Goal: Contribute content: Contribute content

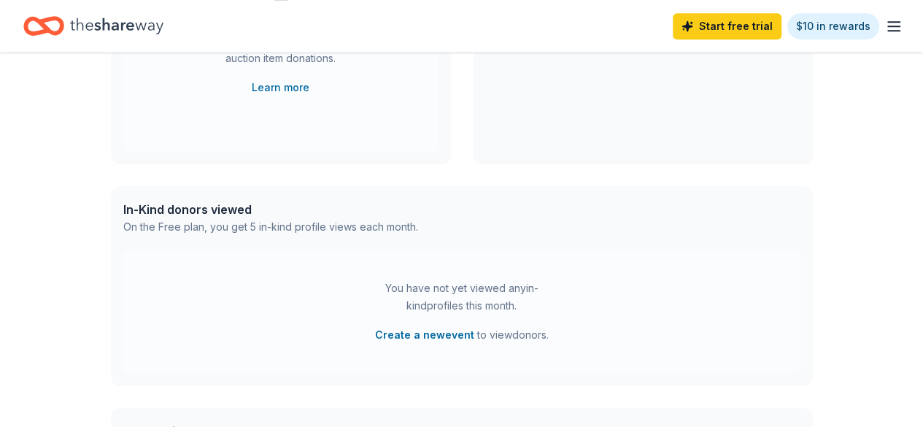
scroll to position [508, 0]
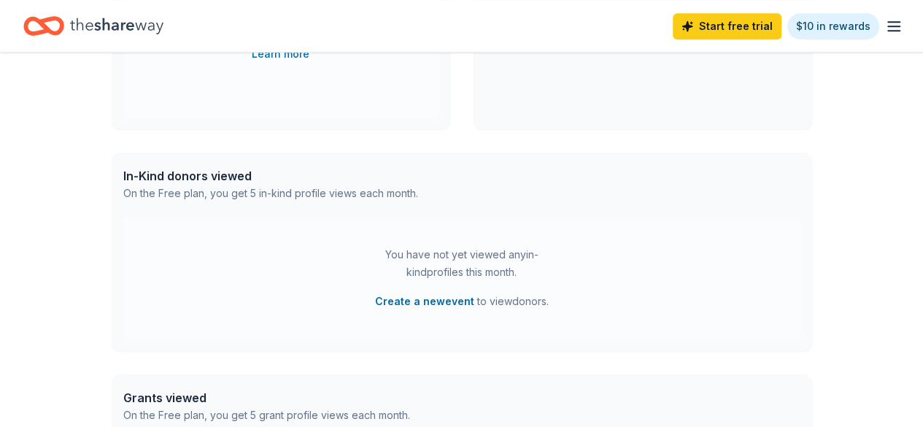
click at [308, 195] on div "On the Free plan, you get 5 in-kind profile views each month." at bounding box center [270, 194] width 295 height 18
drag, startPoint x: 214, startPoint y: 183, endPoint x: 298, endPoint y: 177, distance: 84.1
click at [276, 180] on div "In-Kind donors viewed" at bounding box center [270, 176] width 295 height 18
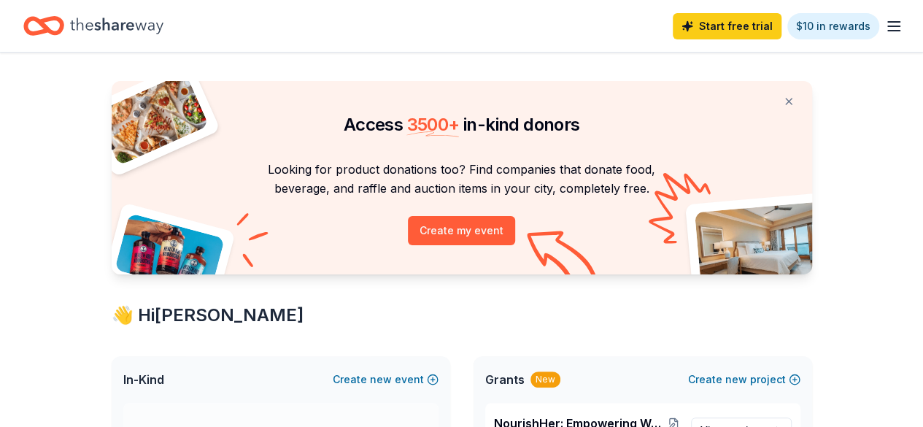
scroll to position [0, 0]
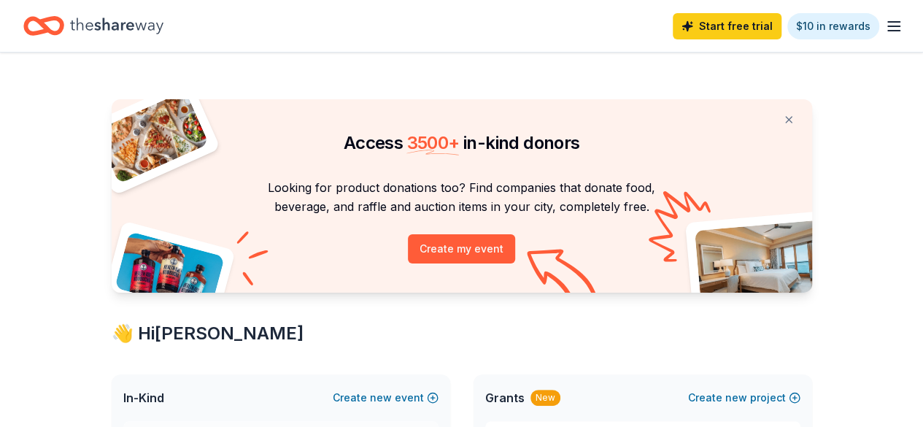
click at [889, 23] on icon "button" at bounding box center [894, 27] width 18 height 18
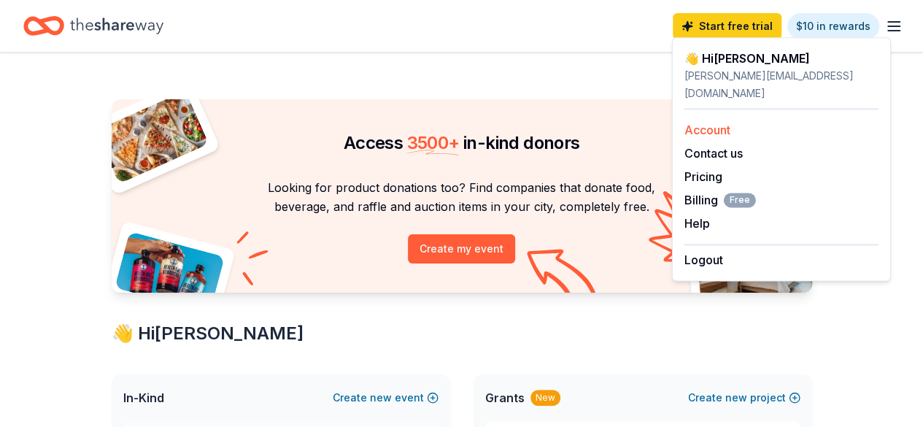
click at [725, 123] on link "Account" at bounding box center [707, 130] width 46 height 15
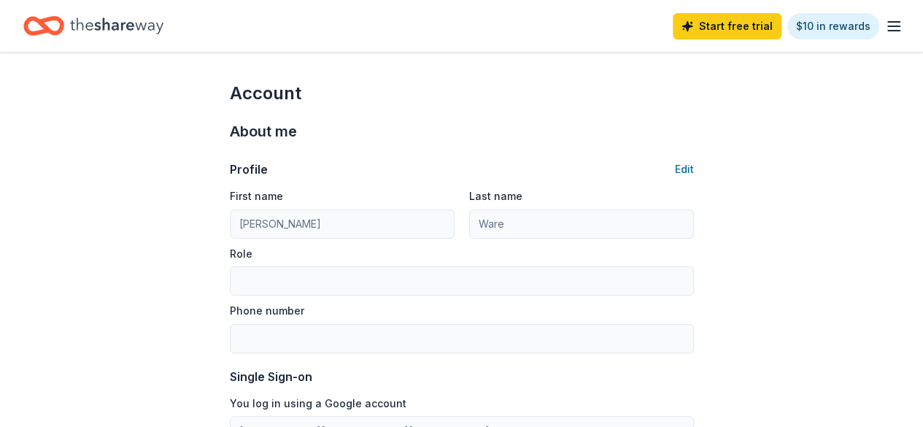
click at [885, 30] on icon "button" at bounding box center [894, 27] width 18 height 18
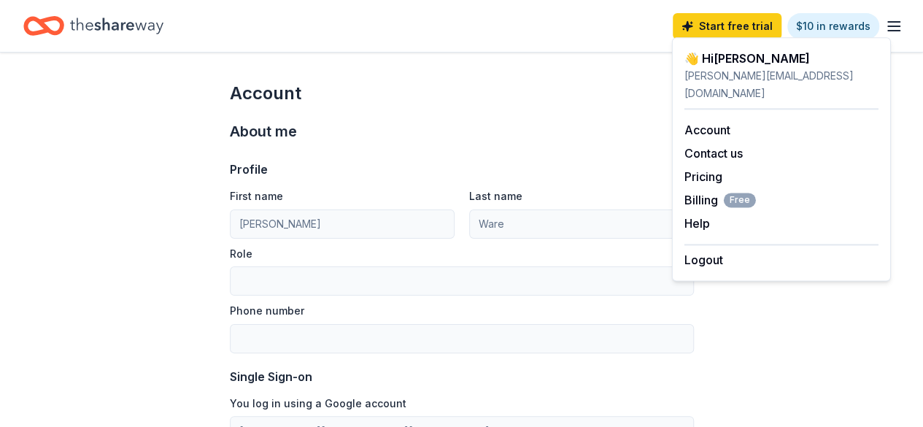
click at [484, 31] on div "Start free trial $10 in rewards" at bounding box center [461, 26] width 876 height 34
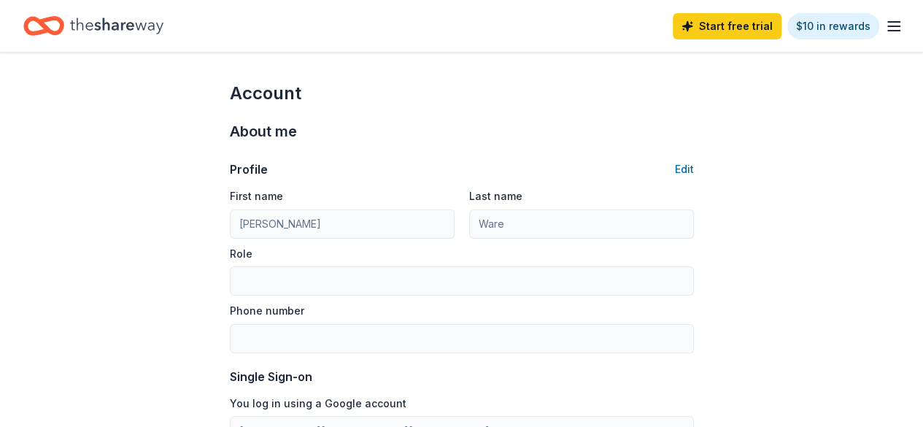
click at [143, 23] on icon "Home" at bounding box center [116, 26] width 93 height 16
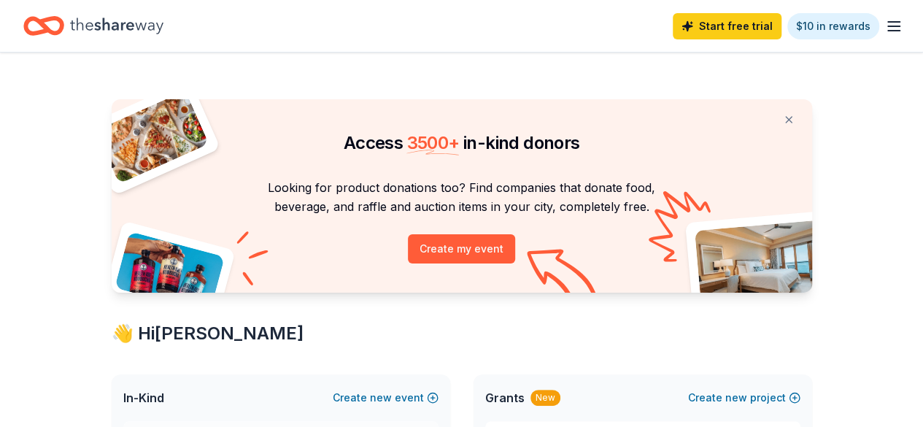
click at [143, 23] on icon "Home" at bounding box center [116, 26] width 93 height 16
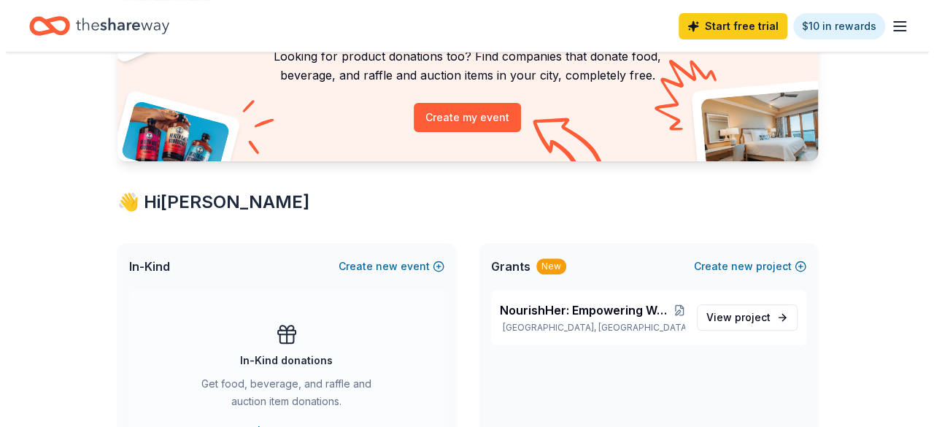
scroll to position [175, 0]
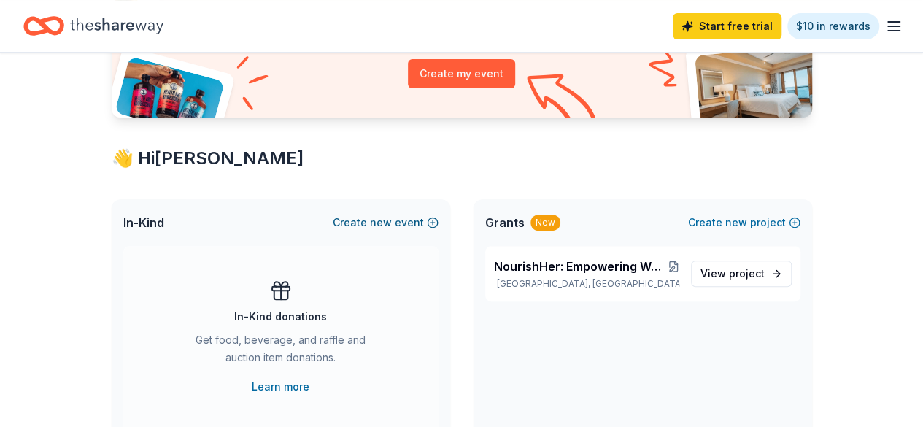
click at [387, 222] on span "new" at bounding box center [381, 223] width 22 height 18
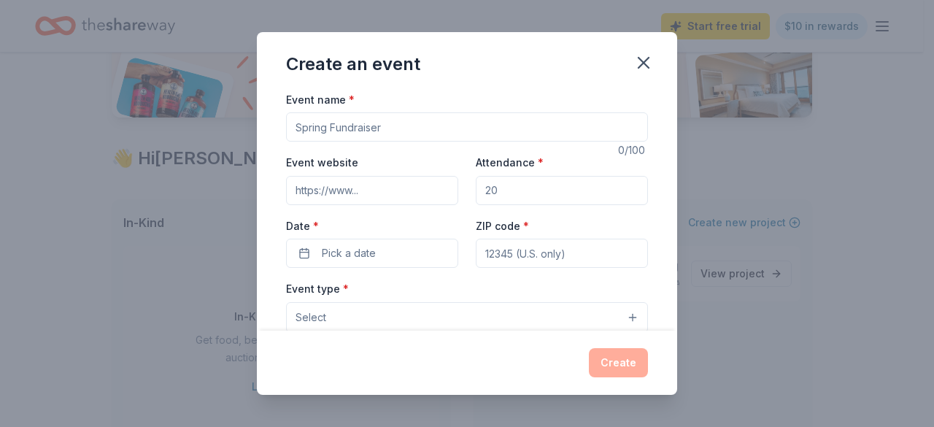
click at [392, 126] on input "Event name *" at bounding box center [467, 126] width 362 height 29
click at [619, 313] on button "Select" at bounding box center [467, 317] width 362 height 31
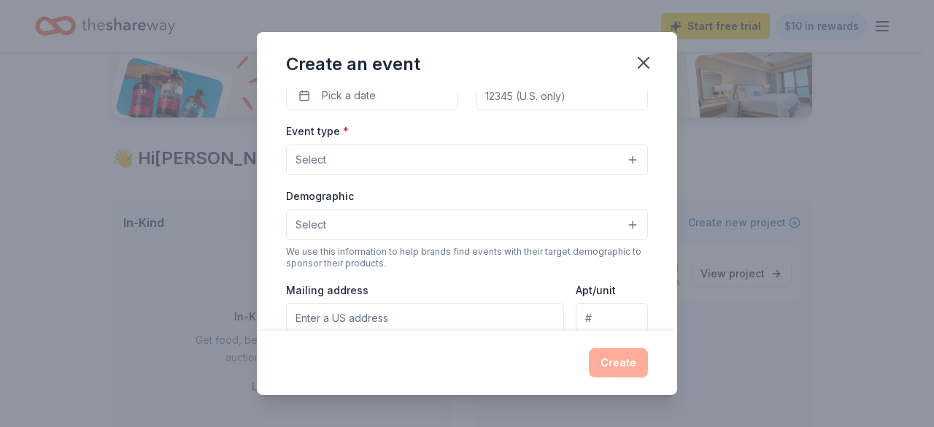
scroll to position [0, 0]
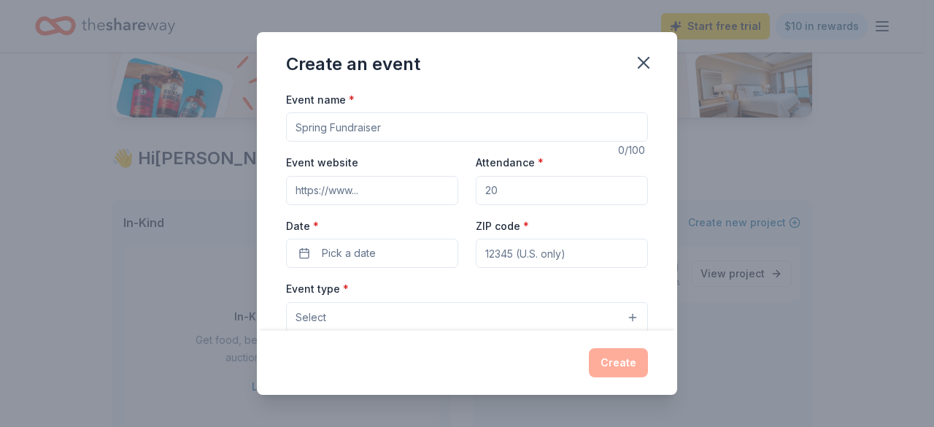
click at [406, 125] on input "Event name *" at bounding box center [467, 126] width 362 height 29
type input "T"
click at [338, 132] on input "Unveiling: The Hidden GEM" at bounding box center [467, 126] width 362 height 29
click at [423, 125] on input "Unveiled: The Hidden GEM" at bounding box center [467, 126] width 362 height 29
type input "Unveiled: Honoring Our Community's Hidden Gems"
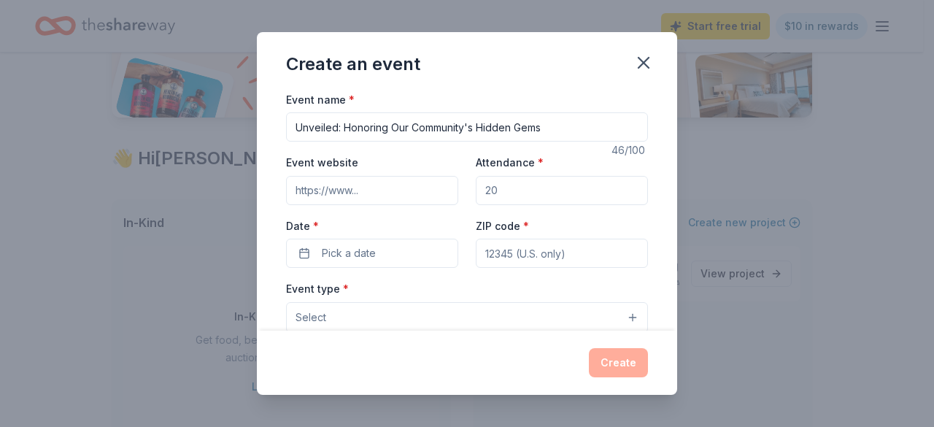
click at [320, 161] on label "Event website" at bounding box center [322, 162] width 72 height 15
click at [320, 176] on input "Event website" at bounding box center [372, 190] width 172 height 29
click at [387, 195] on input "Event website" at bounding box center [372, 190] width 172 height 29
click at [524, 188] on input "Attendance *" at bounding box center [562, 190] width 172 height 29
drag, startPoint x: 524, startPoint y: 188, endPoint x: 446, endPoint y: 191, distance: 77.4
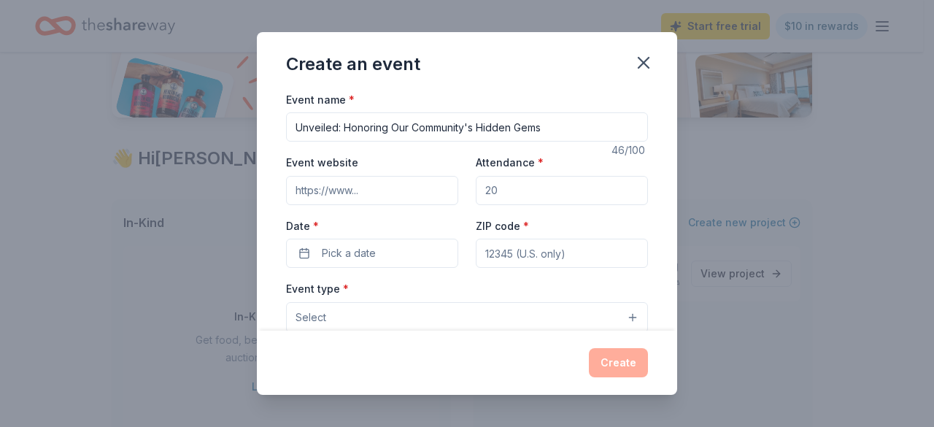
click at [446, 191] on div "Event website Attendance * Date * Pick a date ZIP code *" at bounding box center [467, 210] width 362 height 115
type input "75"
click at [392, 253] on button "Pick a date" at bounding box center [372, 253] width 172 height 29
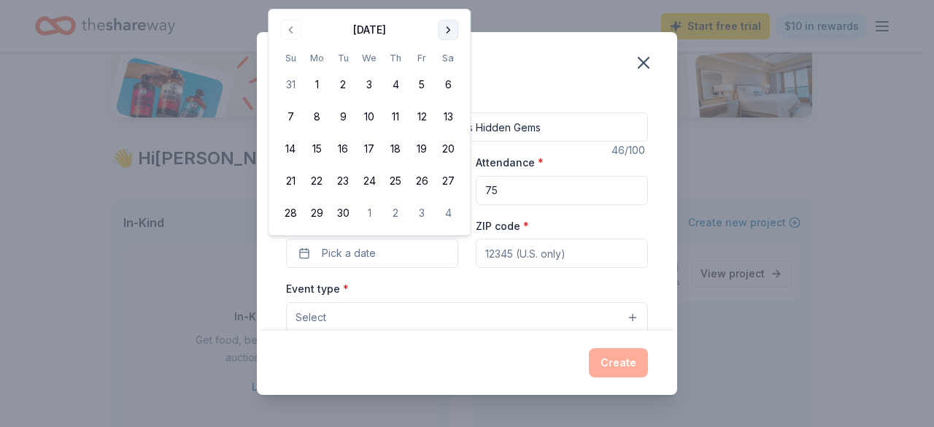
click at [446, 2] on div "Create an event Event name * Unveiled: Honoring Our Community's Hidden Gems 46 …" at bounding box center [467, 213] width 934 height 427
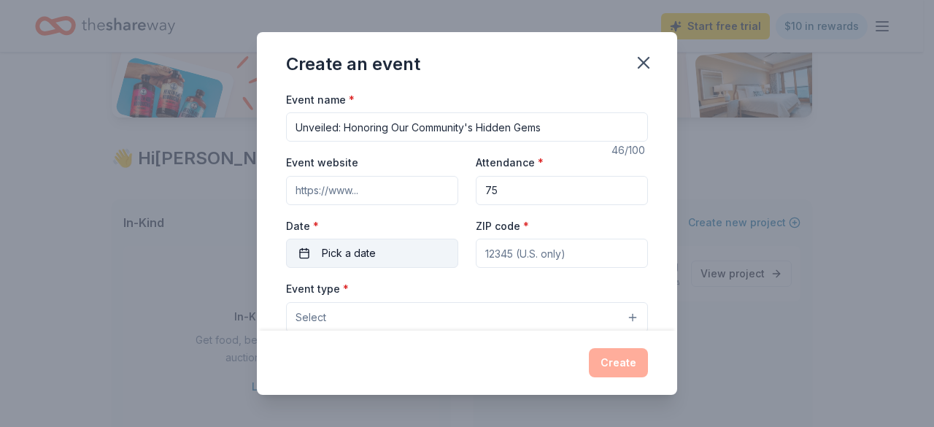
click at [390, 250] on button "Pick a date" at bounding box center [372, 253] width 172 height 29
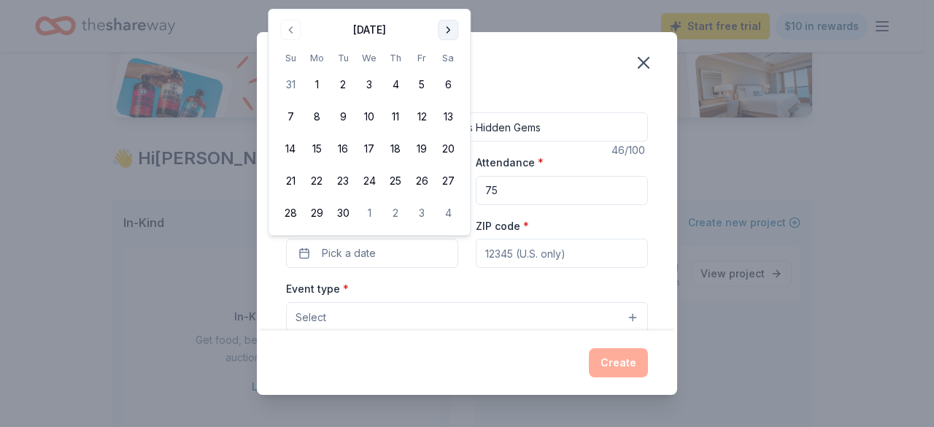
click at [444, 30] on button "Go to next month" at bounding box center [448, 30] width 20 height 20
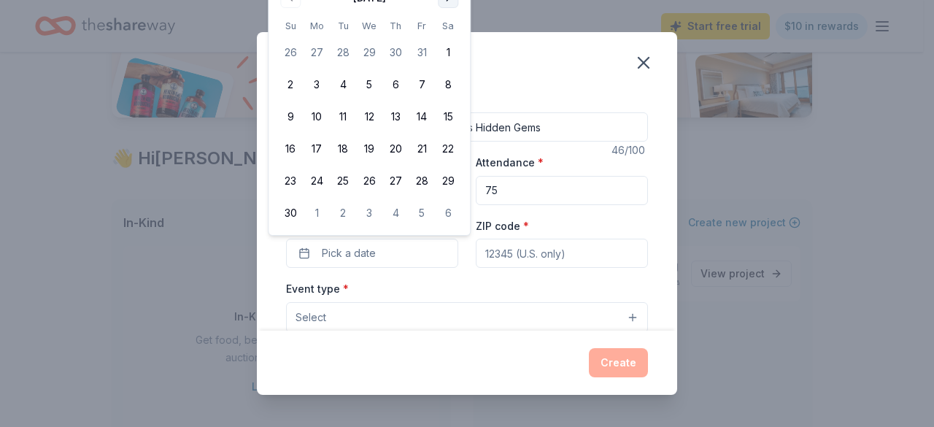
click at [444, 30] on th "Sa" at bounding box center [448, 25] width 26 height 15
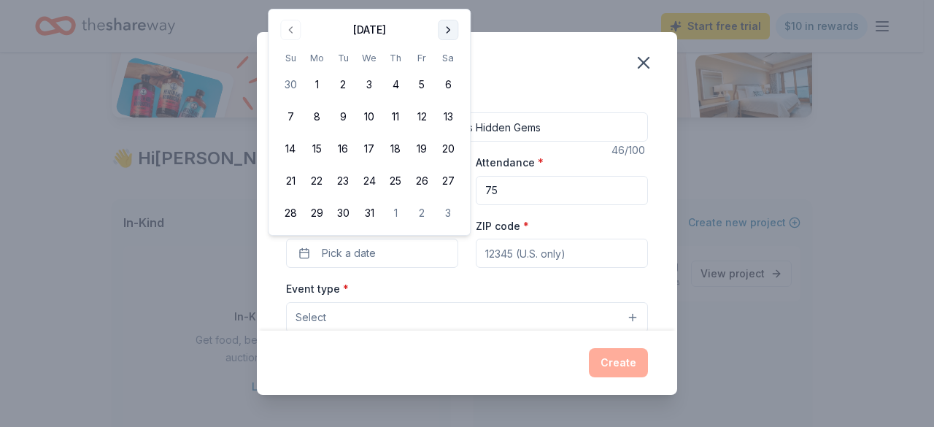
click at [446, 33] on button "Go to next month" at bounding box center [448, 30] width 20 height 20
click at [449, 157] on button "17" at bounding box center [448, 149] width 26 height 26
click at [446, 145] on button "17" at bounding box center [448, 149] width 26 height 26
drag, startPoint x: 446, startPoint y: 145, endPoint x: 441, endPoint y: 153, distance: 9.5
click at [441, 153] on button "17" at bounding box center [448, 149] width 26 height 26
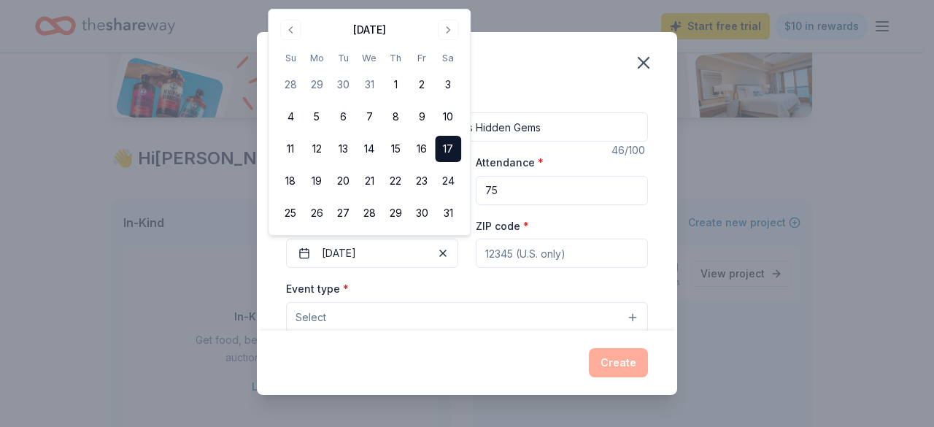
click at [527, 255] on input "ZIP code *" at bounding box center [562, 253] width 172 height 29
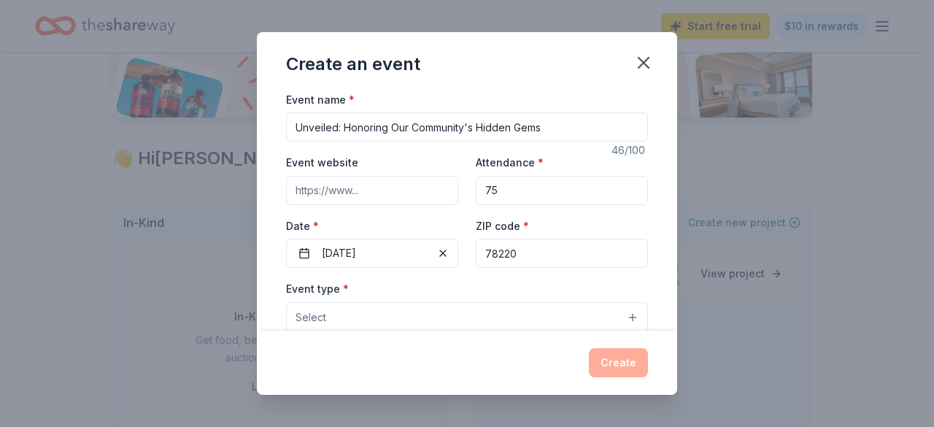
type input "78220"
click at [532, 309] on button "Select" at bounding box center [467, 317] width 362 height 31
click at [620, 313] on button "Select" at bounding box center [467, 317] width 362 height 31
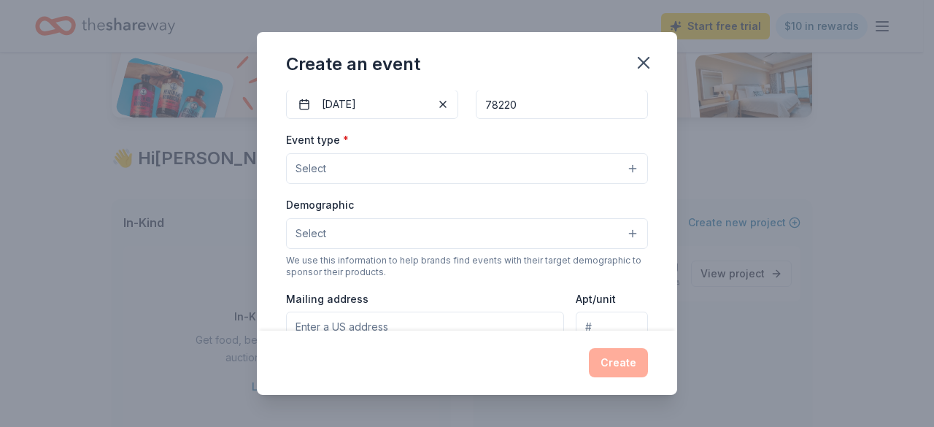
scroll to position [163, 0]
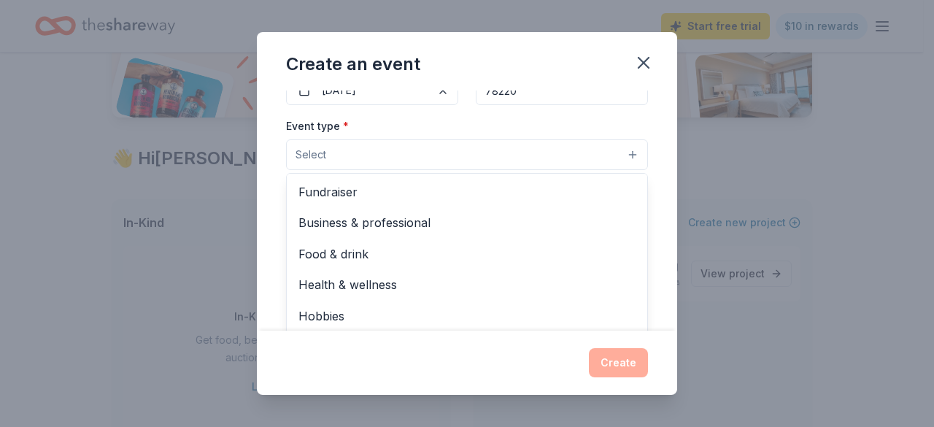
click at [627, 153] on button "Select" at bounding box center [467, 154] width 362 height 31
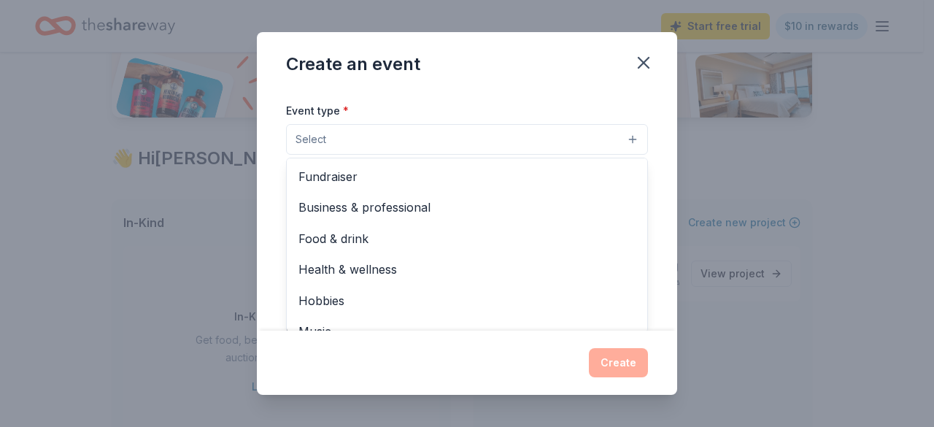
scroll to position [188, 0]
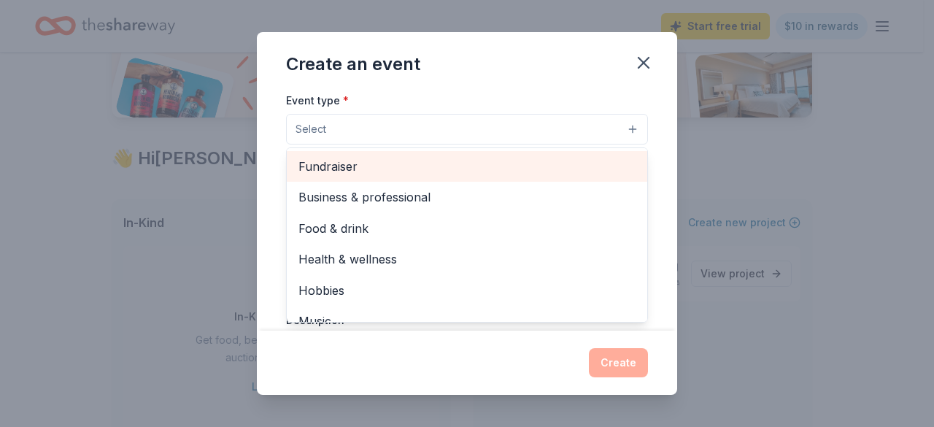
click at [350, 168] on span "Fundraiser" at bounding box center [466, 166] width 337 height 19
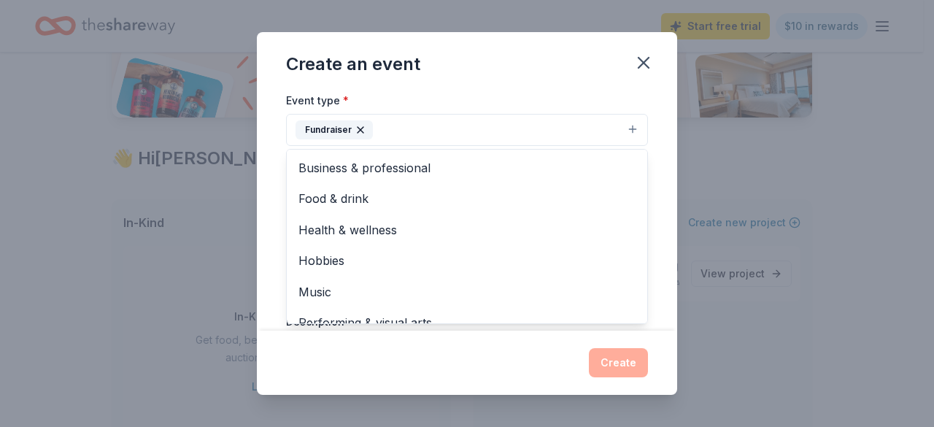
click at [639, 63] on div "Create an event Event name * Unveiled: Honoring Our Community's Hidden Gems 46 …" at bounding box center [467, 213] width 420 height 363
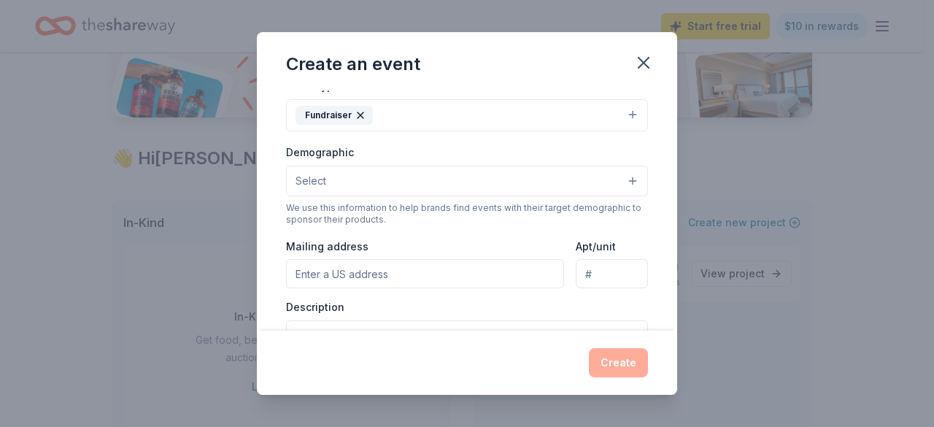
scroll to position [169, 0]
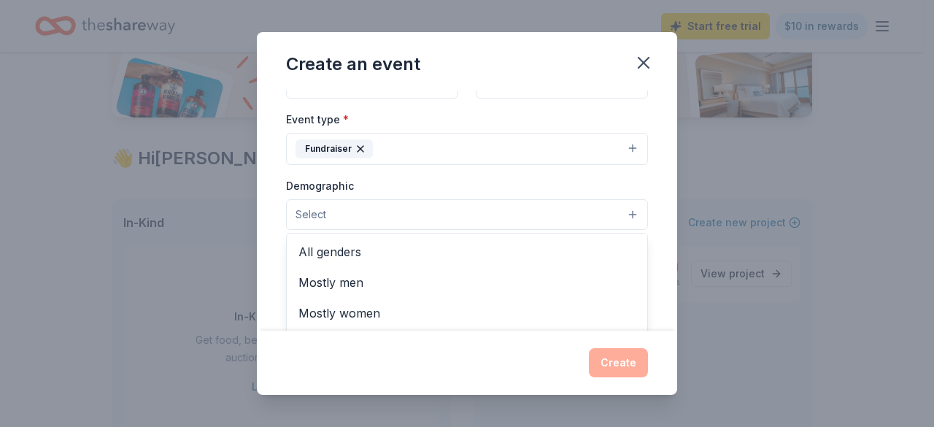
click at [622, 209] on button "Select" at bounding box center [467, 214] width 362 height 31
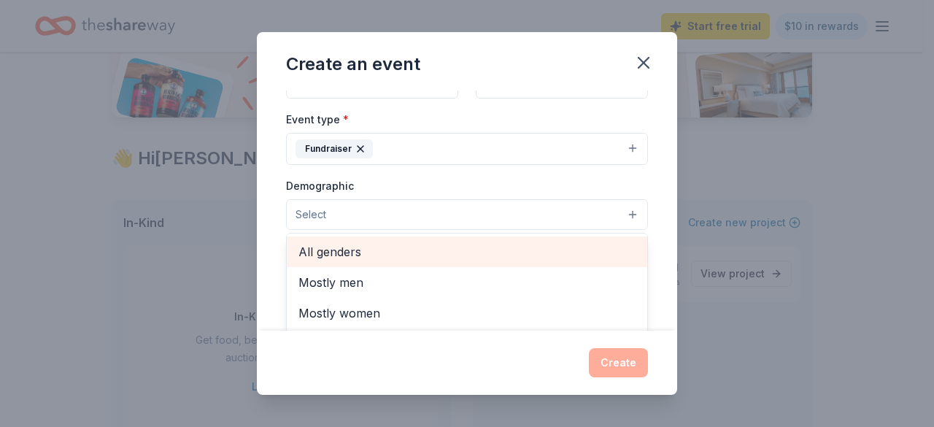
click at [614, 246] on div "All genders" at bounding box center [467, 251] width 360 height 31
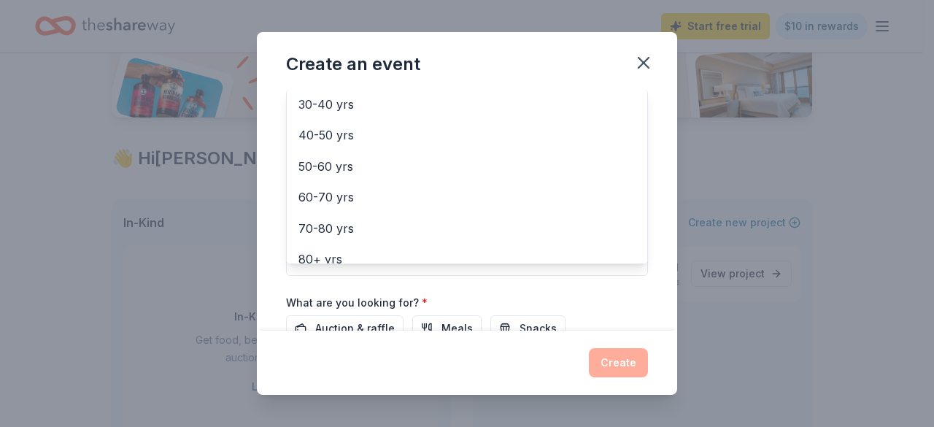
scroll to position [190, 0]
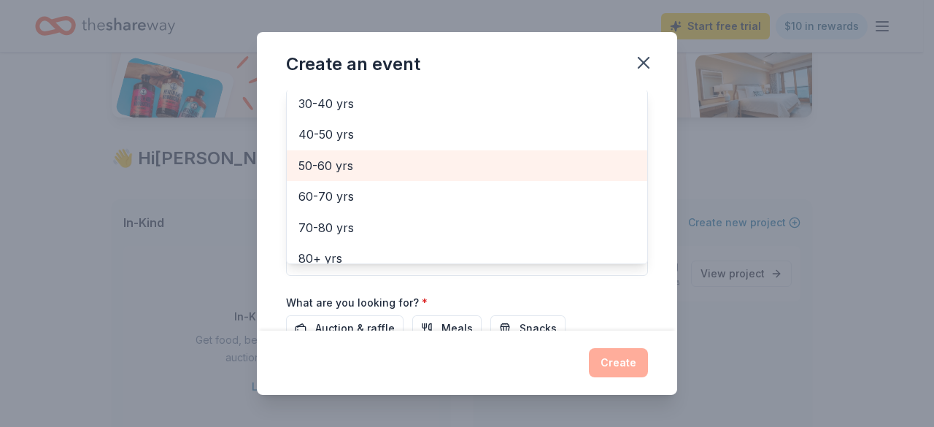
click at [421, 162] on span "50-60 yrs" at bounding box center [466, 165] width 337 height 19
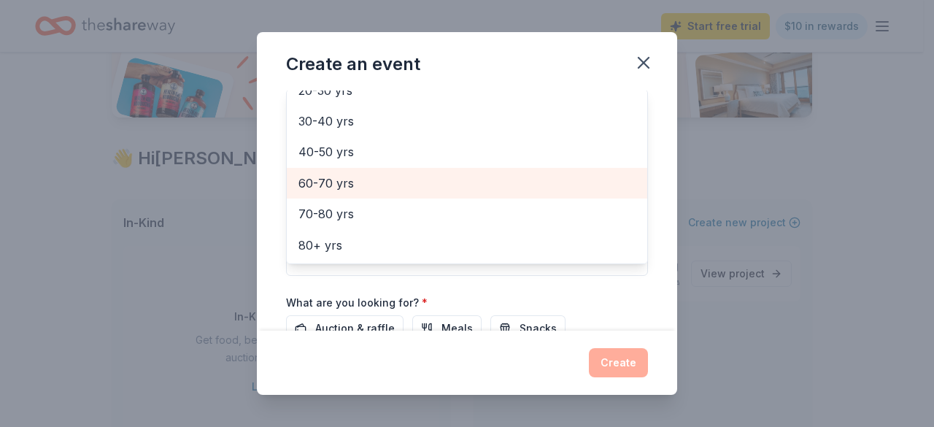
scroll to position [333, 0]
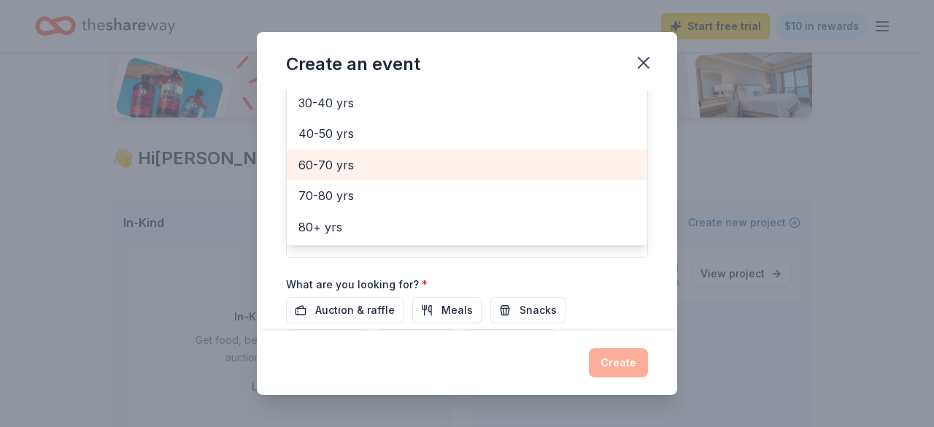
click at [368, 169] on span "60-70 yrs" at bounding box center [466, 164] width 337 height 19
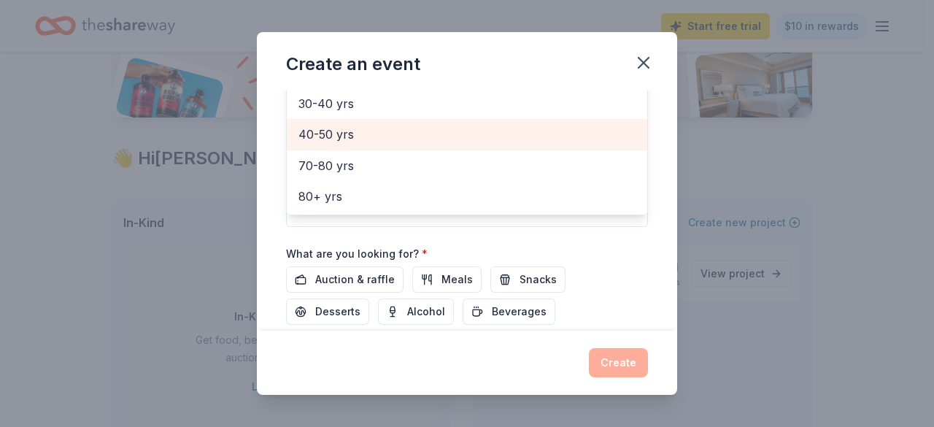
click at [363, 132] on span "40-50 yrs" at bounding box center [466, 134] width 337 height 19
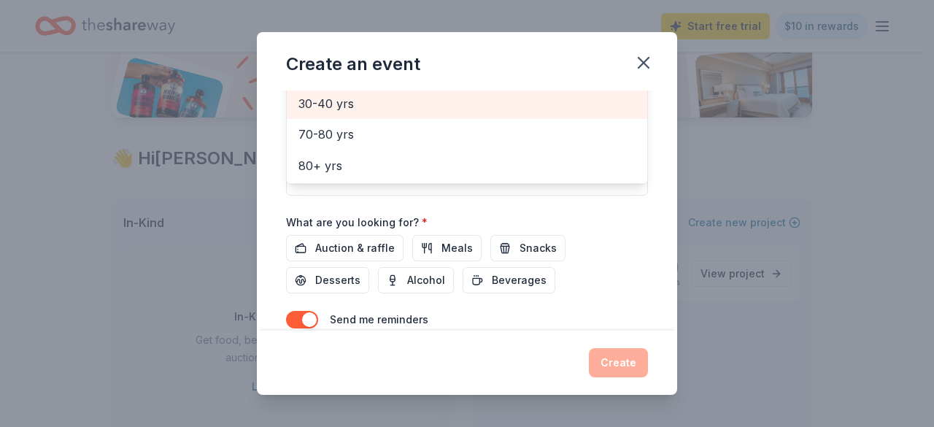
click at [341, 98] on span "30-40 yrs" at bounding box center [466, 103] width 337 height 19
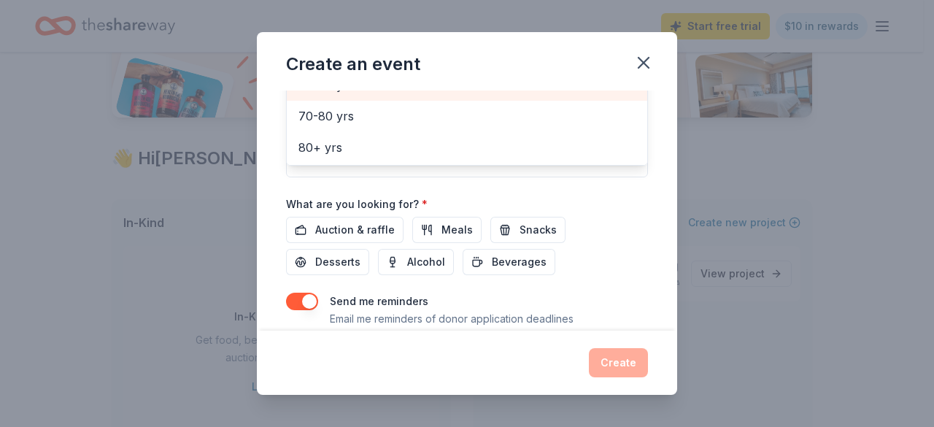
scroll to position [79, 0]
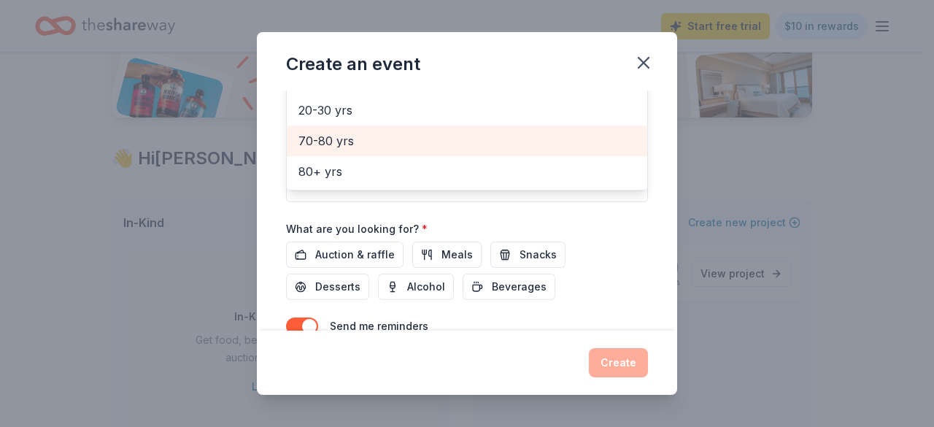
click at [358, 134] on span "70-80 yrs" at bounding box center [466, 140] width 337 height 19
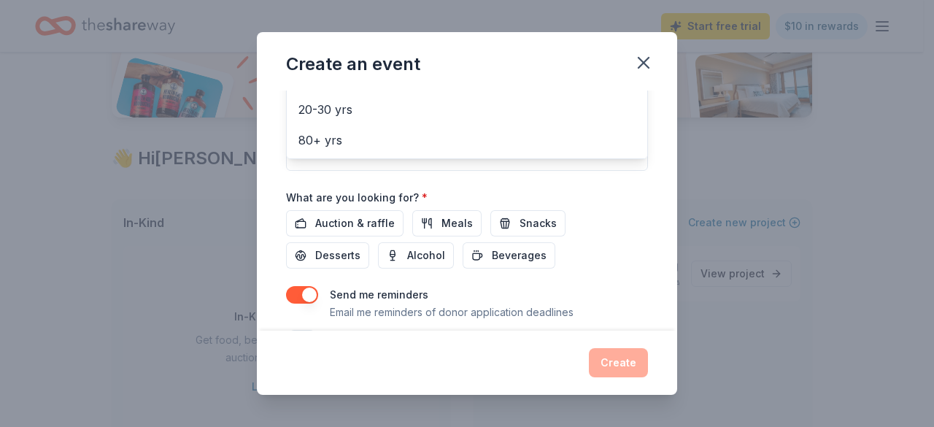
click at [663, 211] on div "Event name * Unveiled: Honoring Our Community's Hidden Gems 46 /100 Event websi…" at bounding box center [467, 210] width 420 height 241
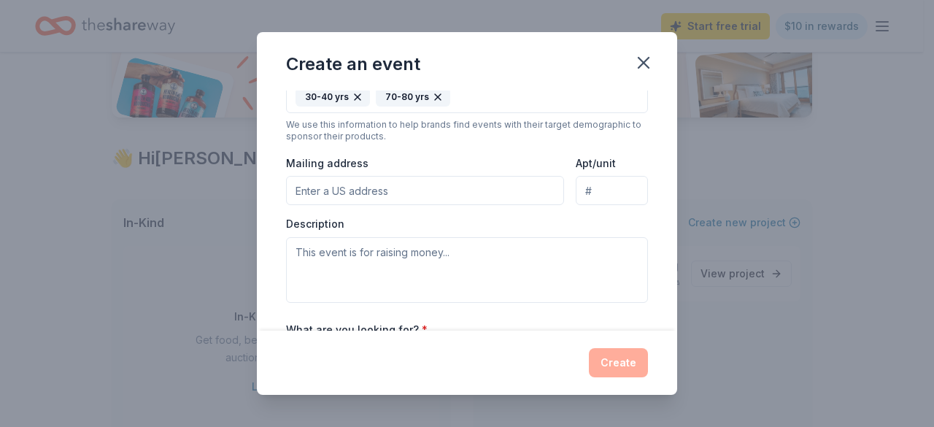
scroll to position [317, 0]
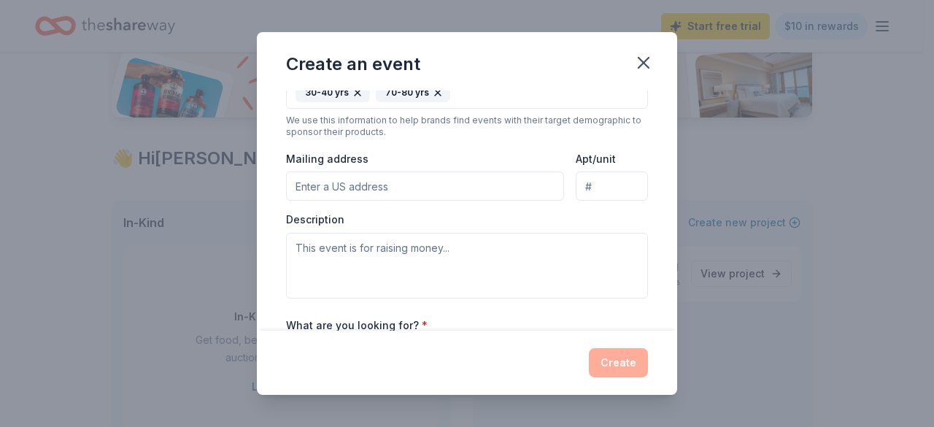
click at [340, 179] on input "Mailing address" at bounding box center [425, 185] width 278 height 29
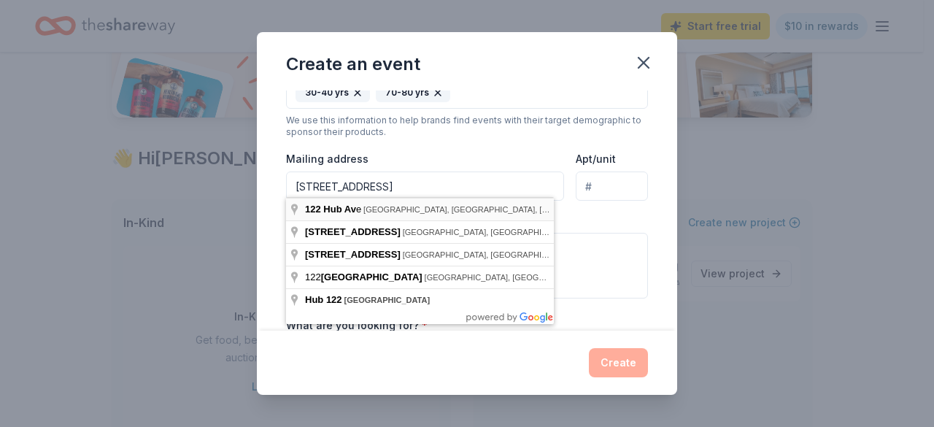
type input "[STREET_ADDRESS]"
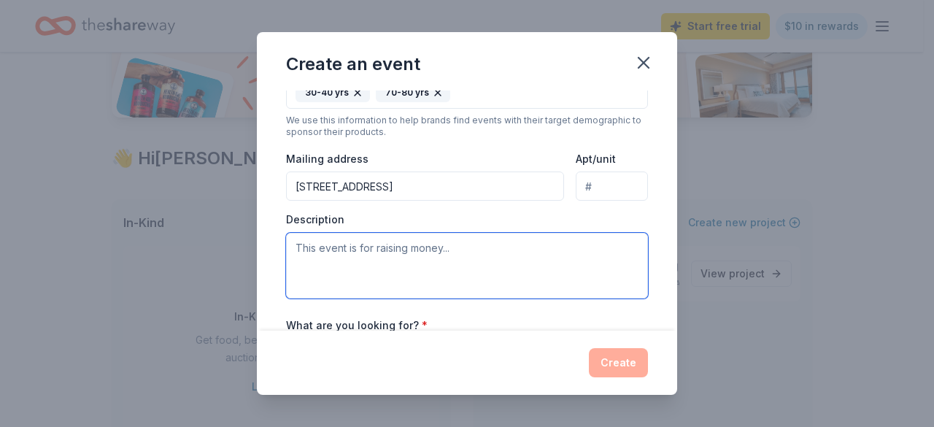
click at [334, 256] on textarea at bounding box center [467, 266] width 362 height 66
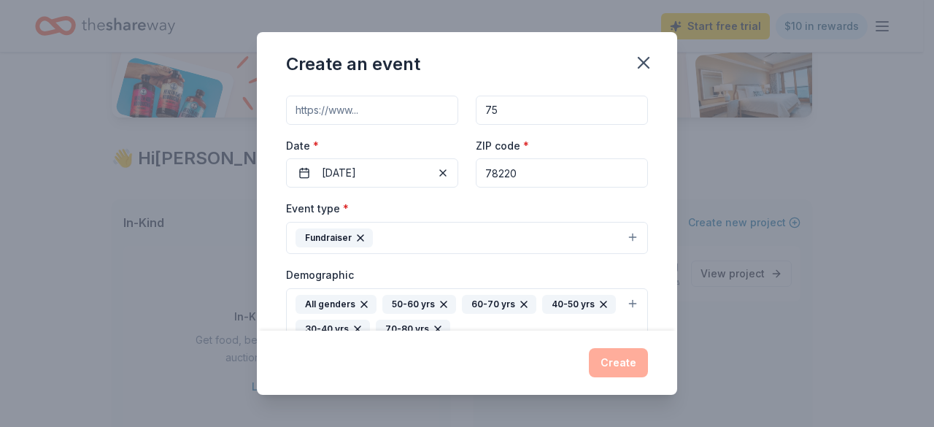
scroll to position [93, 0]
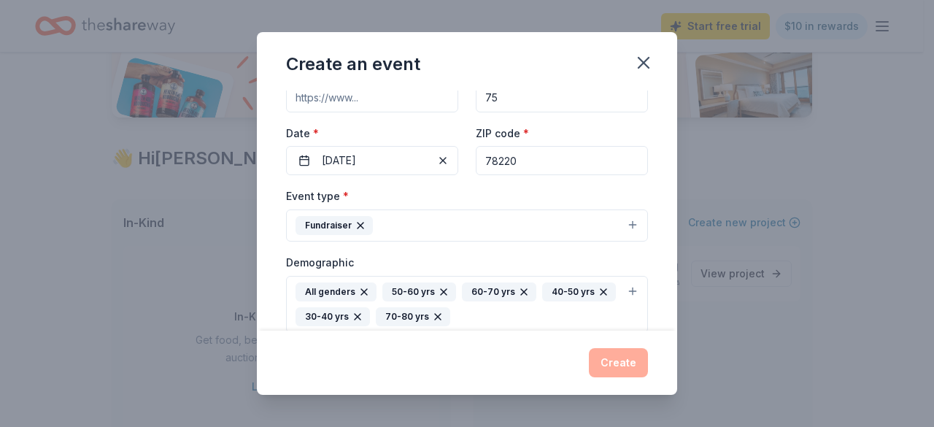
click at [358, 225] on icon "button" at bounding box center [361, 226] width 12 height 12
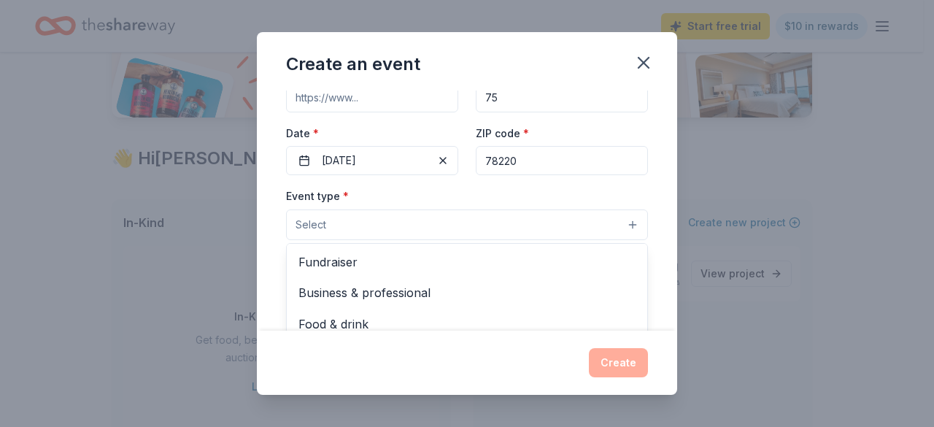
click at [620, 217] on button "Select" at bounding box center [467, 224] width 362 height 31
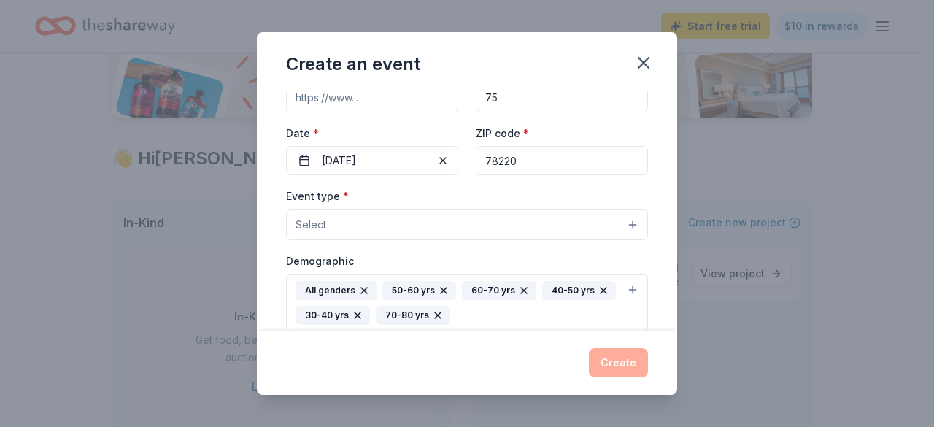
click at [620, 217] on button "Select" at bounding box center [467, 224] width 362 height 31
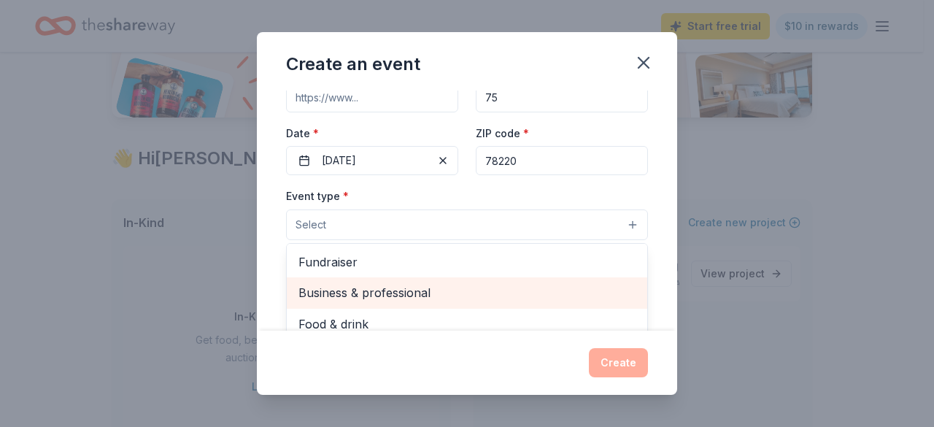
click at [417, 295] on span "Business & professional" at bounding box center [466, 292] width 337 height 19
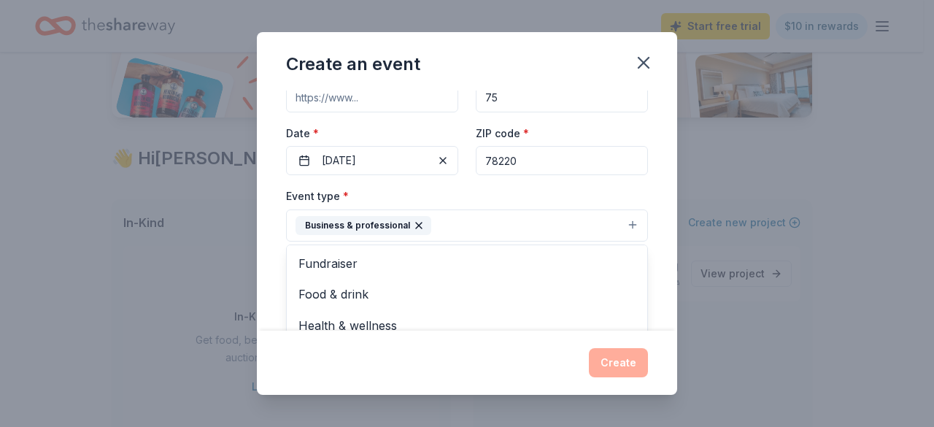
click at [623, 220] on button "Business & professional" at bounding box center [467, 225] width 362 height 32
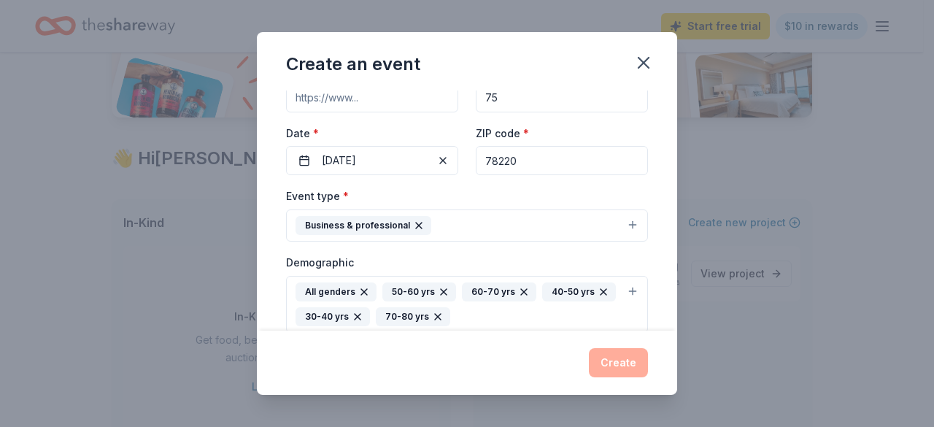
click at [621, 225] on button "Business & professional" at bounding box center [467, 225] width 362 height 32
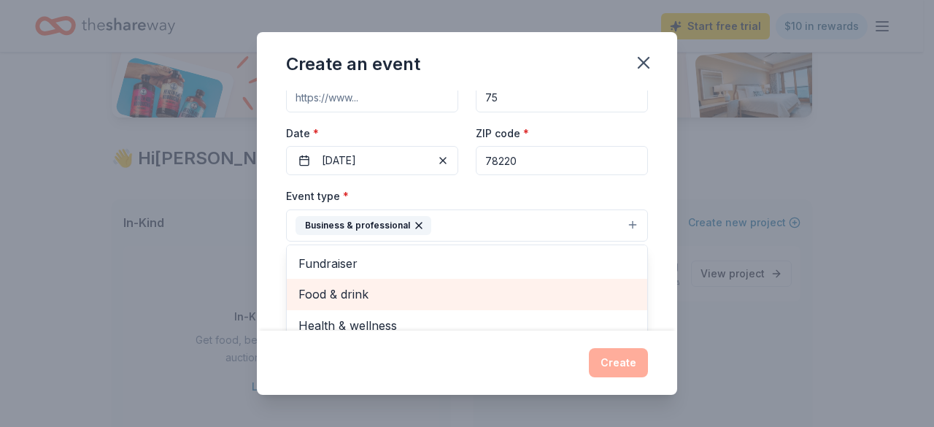
click at [418, 297] on span "Food & drink" at bounding box center [466, 294] width 337 height 19
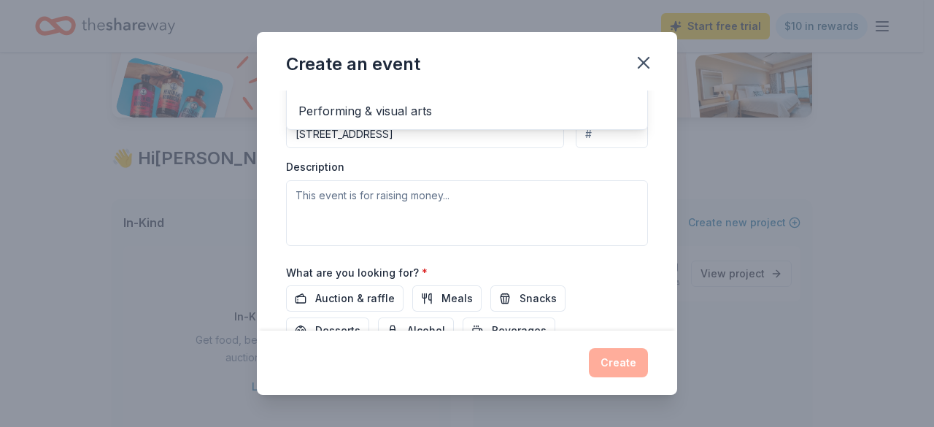
scroll to position [479, 0]
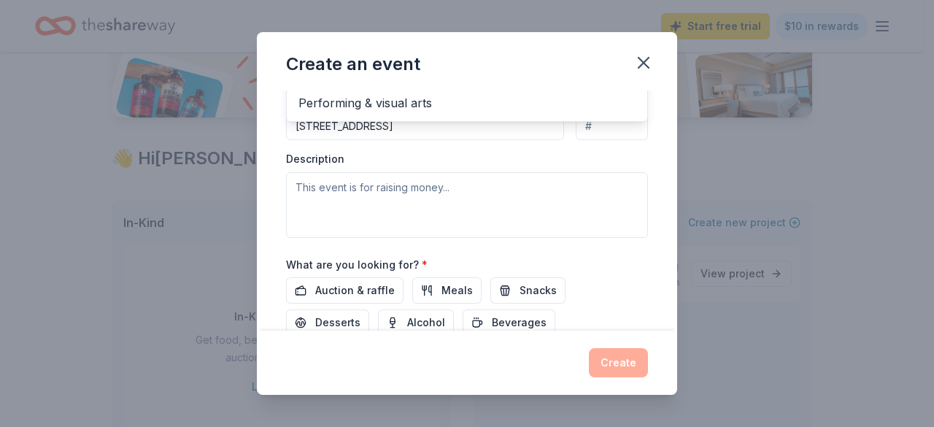
click at [409, 193] on div "Event type * Business & professional Food & drink Fundraiser Health & wellness …" at bounding box center [467, 69] width 362 height 335
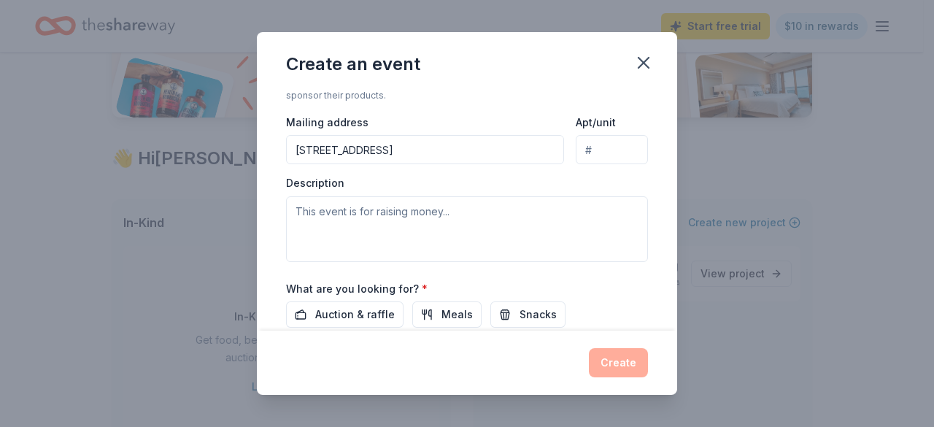
scroll to position [355, 0]
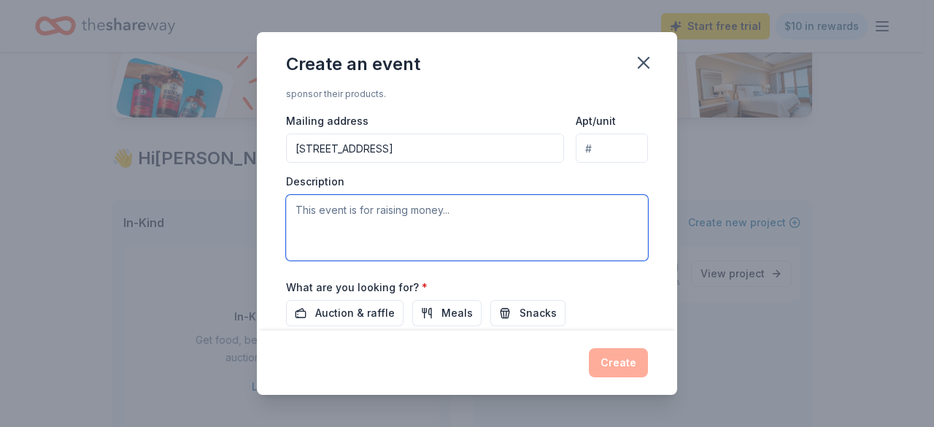
click at [293, 202] on textarea at bounding box center [467, 228] width 362 height 66
drag, startPoint x: 327, startPoint y: 205, endPoint x: 186, endPoint y: 204, distance: 140.8
click at [186, 204] on div "Create an event Event name * Unveiled: Honoring Our Community's Hidden Gems 46 …" at bounding box center [467, 213] width 934 height 427
paste textarea "Lo ips dolorsi a consect adipiscin elitsed do eiusmodte inci utl 3117 ETD Magna…"
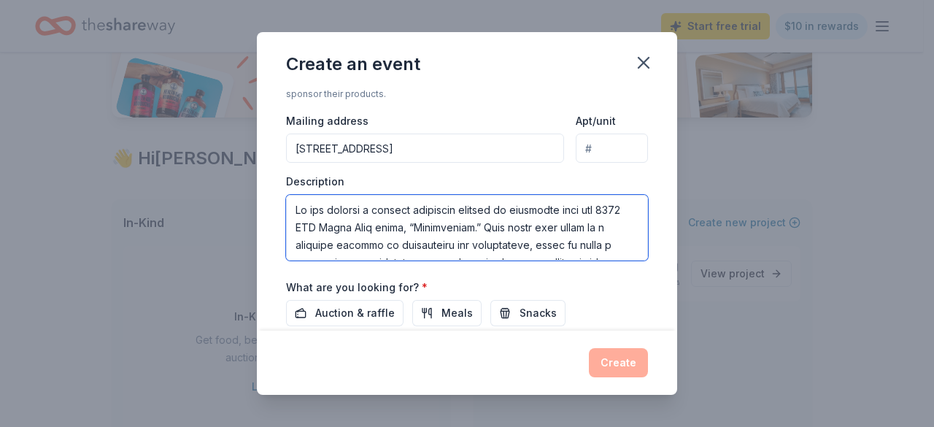
scroll to position [341, 0]
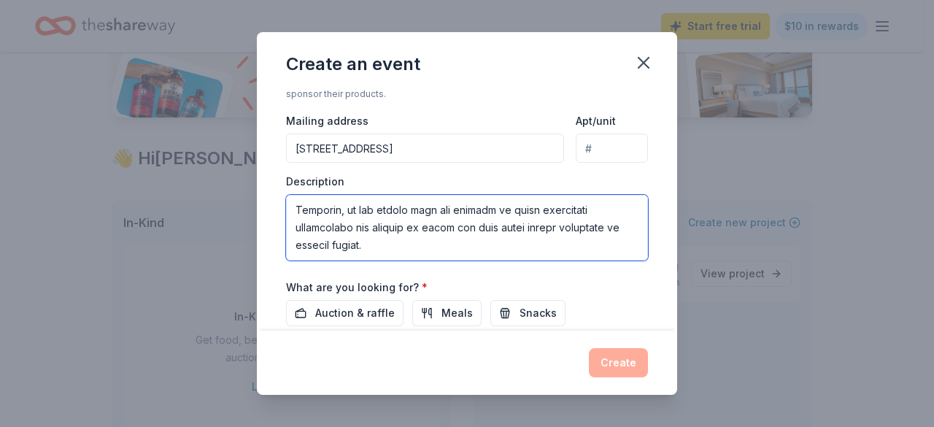
click at [303, 202] on textarea at bounding box center [467, 228] width 362 height 66
click at [411, 195] on textarea at bounding box center [467, 228] width 362 height 66
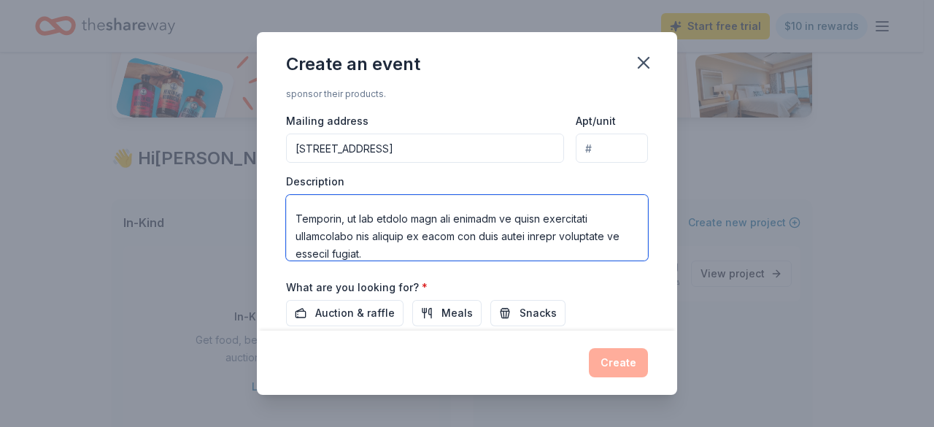
scroll to position [341, 0]
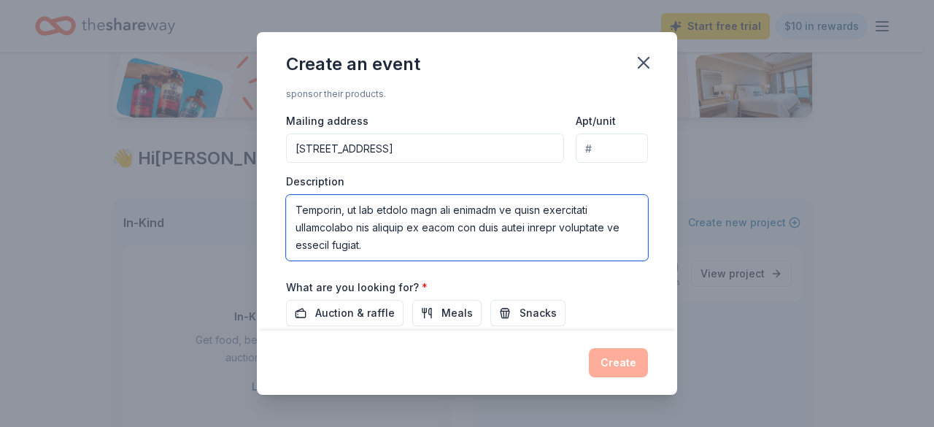
type textarea "Lo ips dolorsi a consect adipiscin elitsed do eiusmodte inci utl 3117 ETD Magna…"
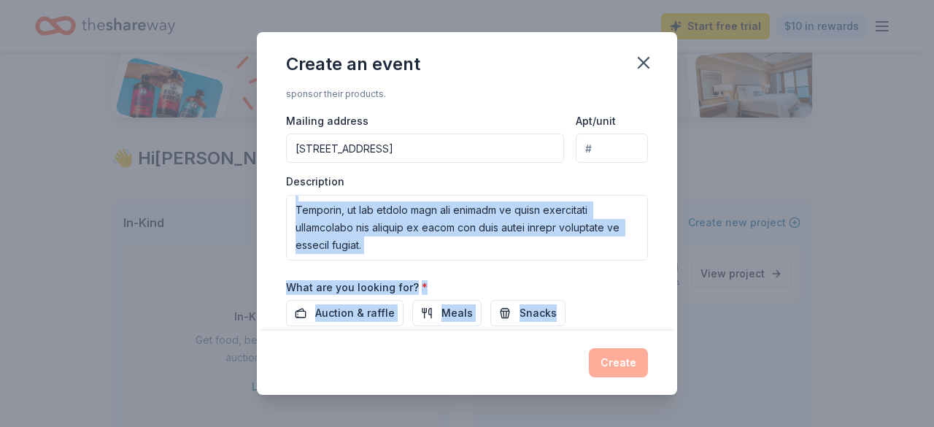
drag, startPoint x: 665, startPoint y: 256, endPoint x: 664, endPoint y: 300, distance: 43.8
click at [664, 300] on div "Event name * Unveiled: Honoring Our Community's Hidden Gems 46 /100 Event websi…" at bounding box center [467, 210] width 420 height 241
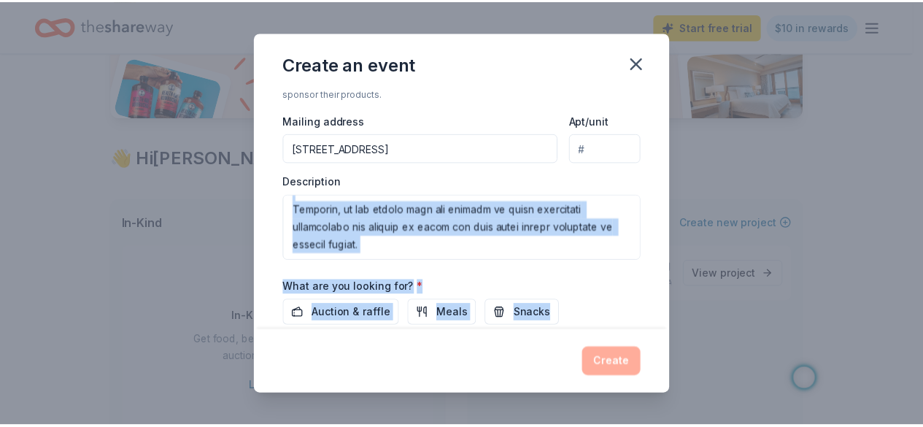
scroll to position [479, 0]
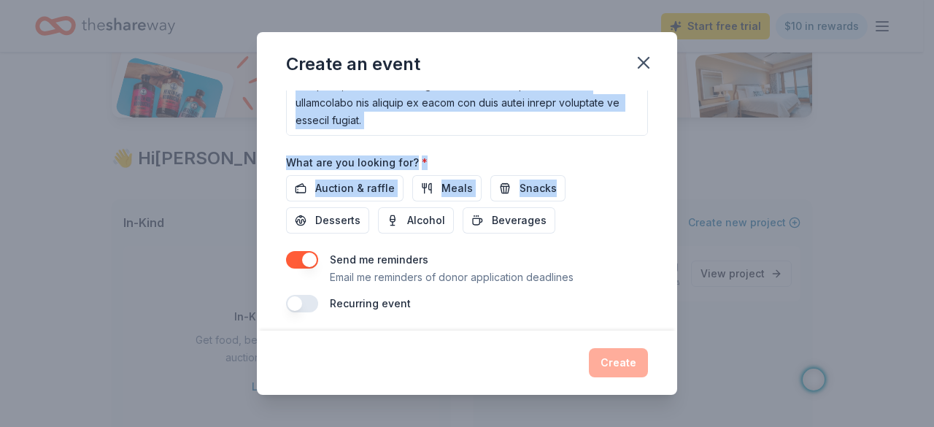
click at [634, 218] on div "Auction & raffle Meals Snacks Desserts Alcohol Beverages" at bounding box center [467, 204] width 362 height 58
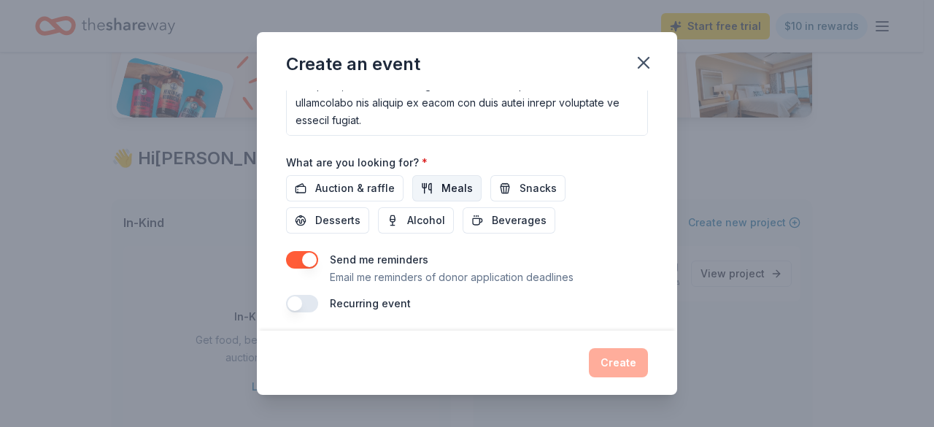
click at [443, 187] on span "Meals" at bounding box center [456, 188] width 31 height 18
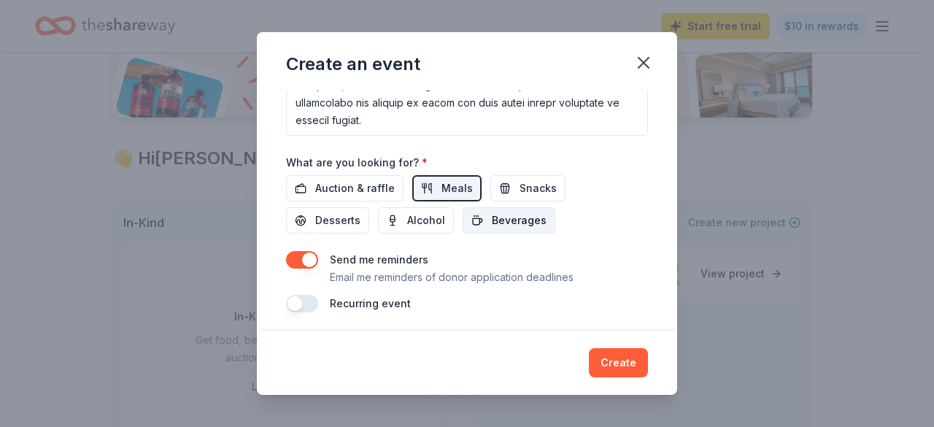
click at [511, 212] on span "Beverages" at bounding box center [519, 221] width 55 height 18
click at [341, 218] on span "Desserts" at bounding box center [337, 221] width 45 height 18
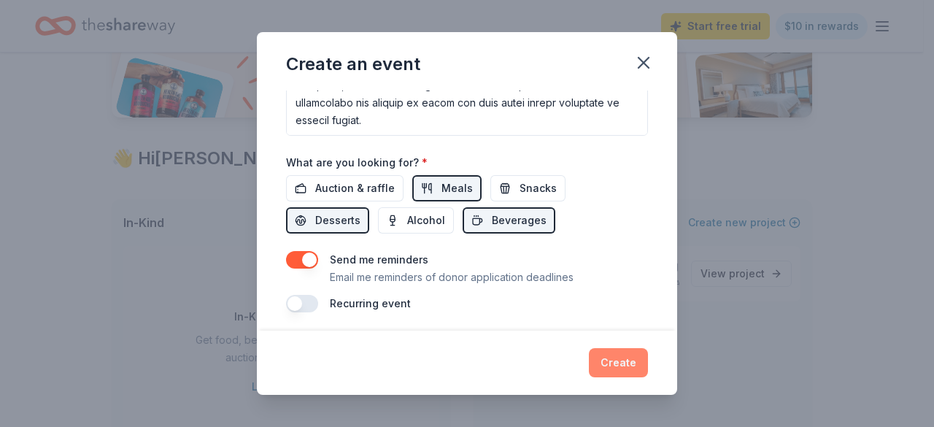
click at [622, 370] on button "Create" at bounding box center [618, 362] width 59 height 29
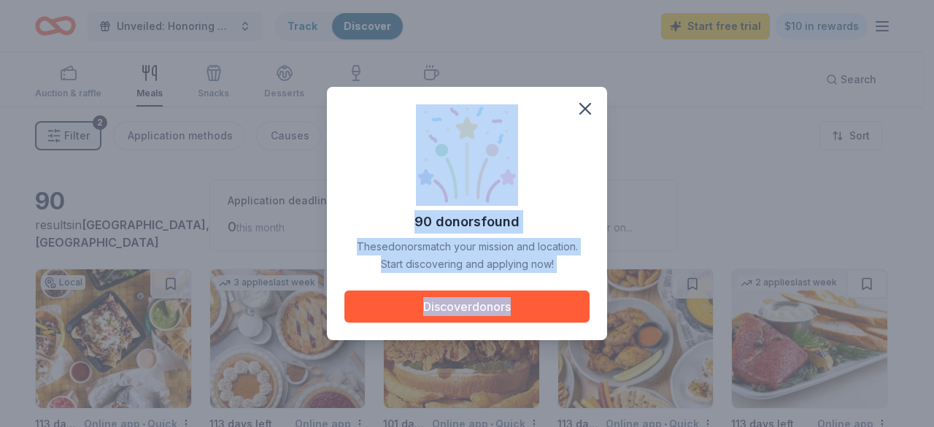
drag, startPoint x: 622, startPoint y: 370, endPoint x: 740, endPoint y: 146, distance: 252.9
click at [740, 146] on div "90 donors found These donors match your mission and location. Start discovering…" at bounding box center [467, 213] width 934 height 427
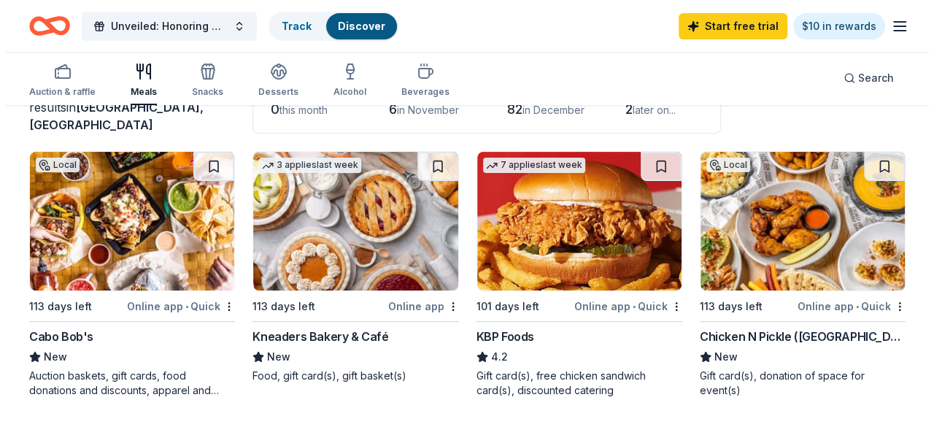
scroll to position [96, 0]
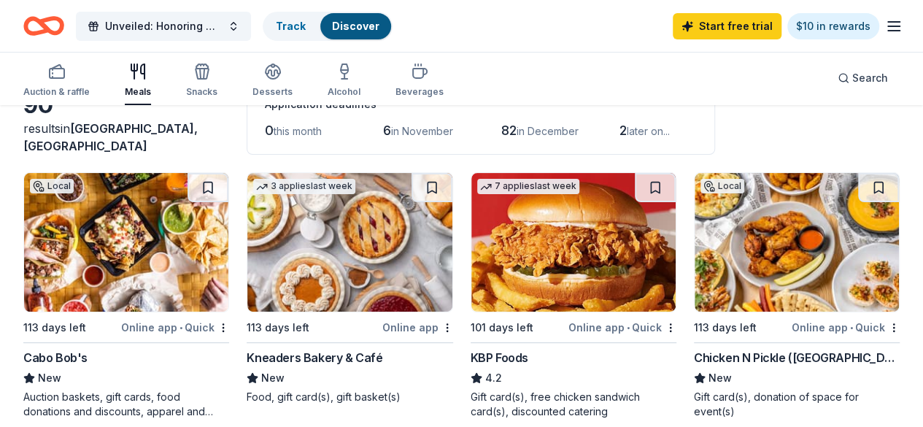
click at [293, 253] on img at bounding box center [349, 242] width 204 height 139
click at [178, 30] on span "Unveiled: Honoring Our Community's Hidden Gems" at bounding box center [163, 27] width 117 height 18
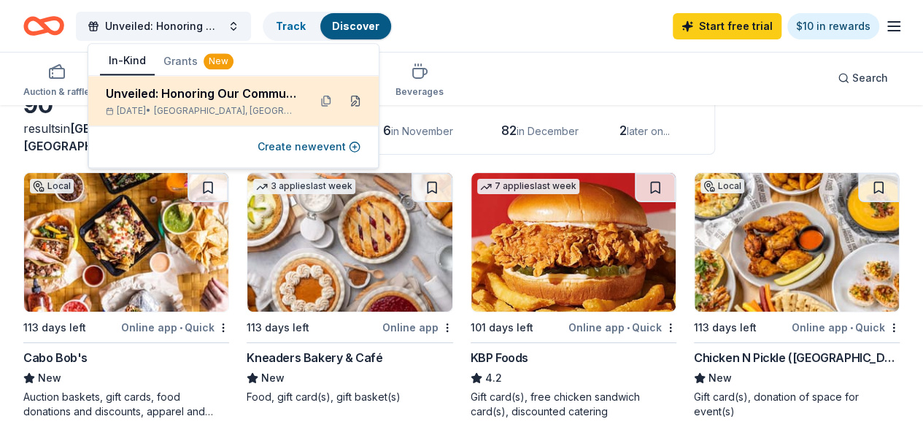
click at [357, 104] on button at bounding box center [355, 100] width 23 height 23
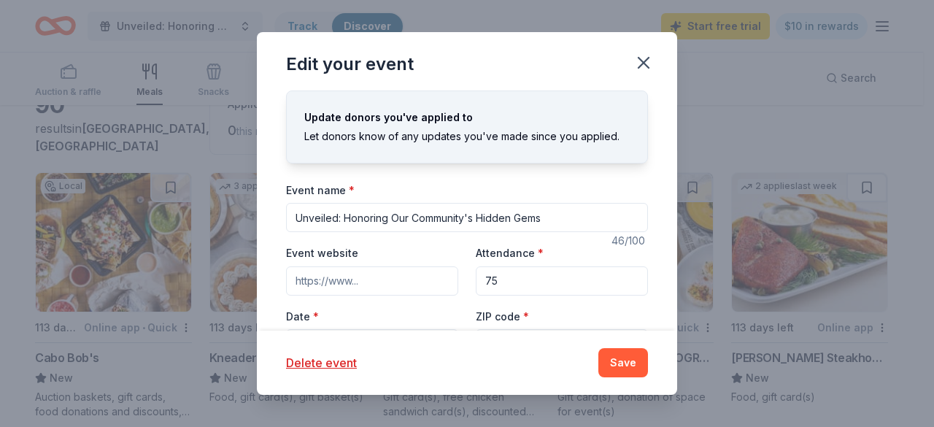
click at [557, 212] on input "Unveiled: Honoring Our Community's Hidden Gems" at bounding box center [467, 217] width 362 height 29
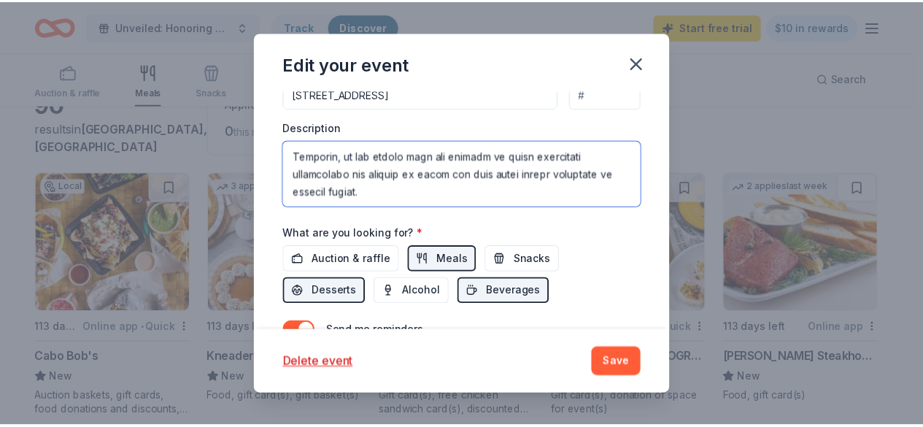
scroll to position [350, 0]
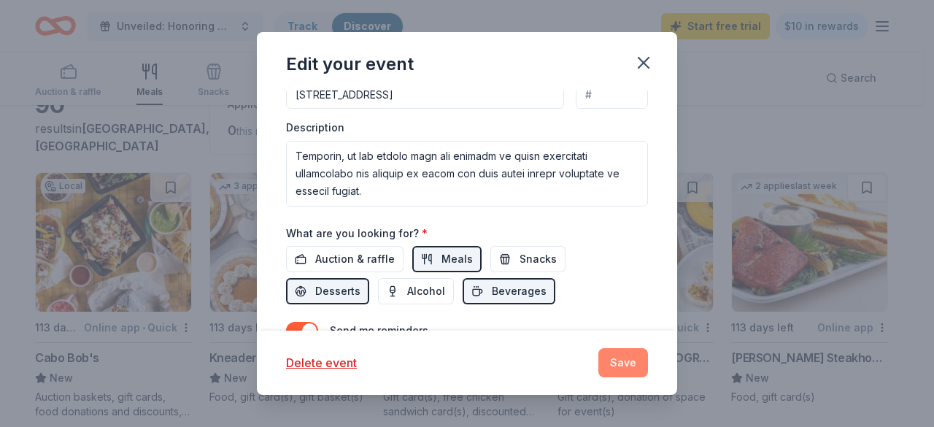
click at [624, 365] on button "Save" at bounding box center [623, 362] width 50 height 29
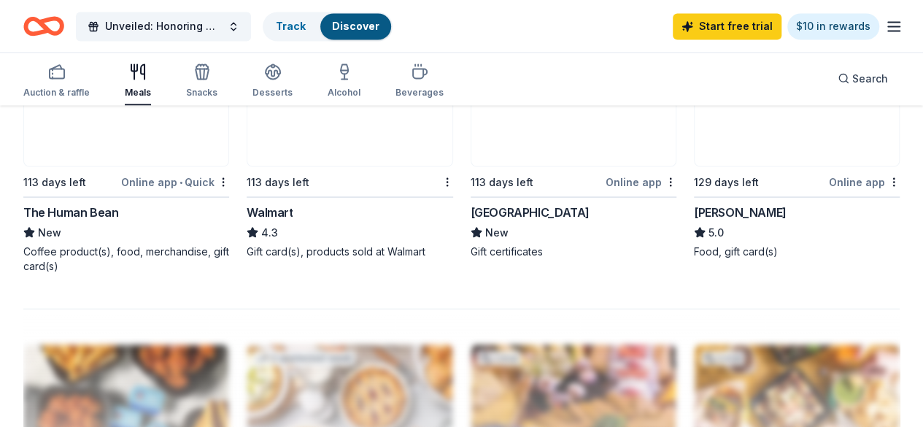
scroll to position [1551, 0]
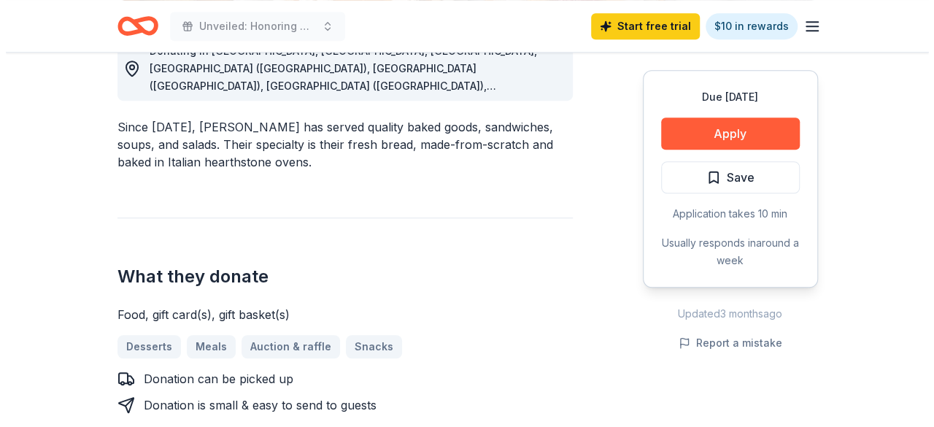
scroll to position [445, 0]
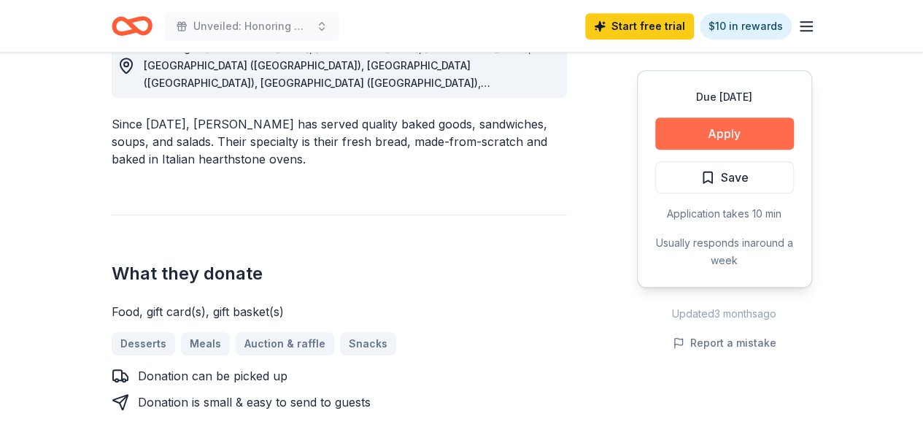
click at [702, 133] on button "Apply" at bounding box center [724, 133] width 139 height 32
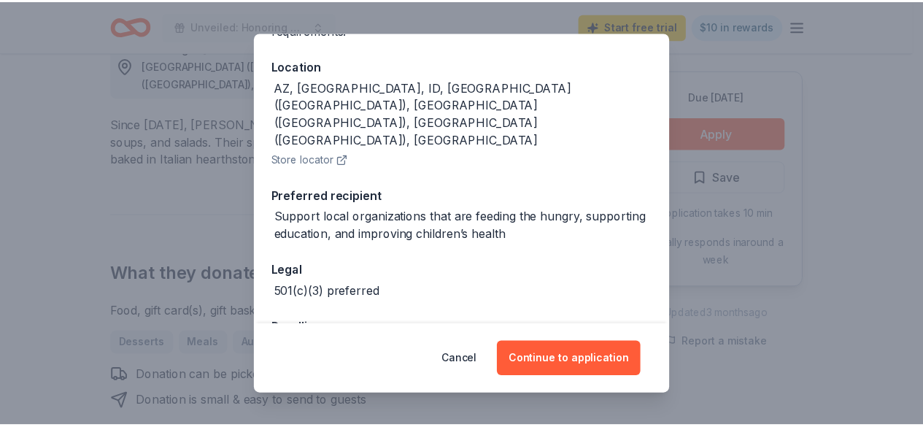
scroll to position [0, 0]
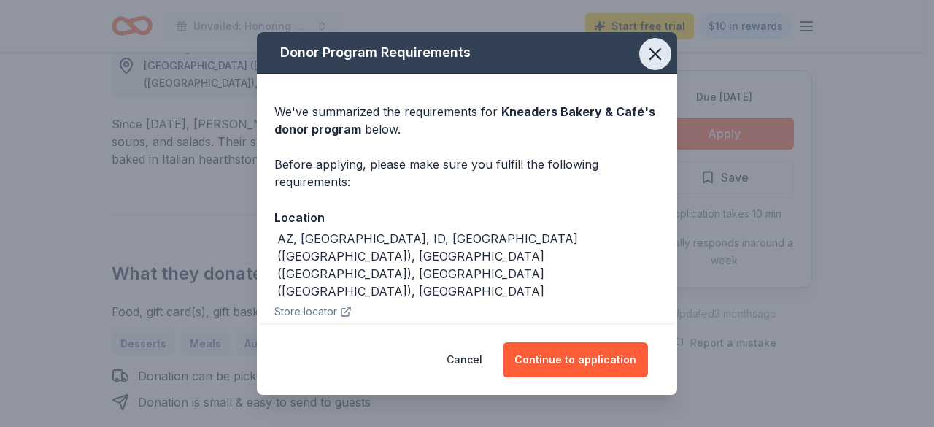
click at [650, 55] on icon "button" at bounding box center [655, 54] width 10 height 10
